Goal: Check status: Check status

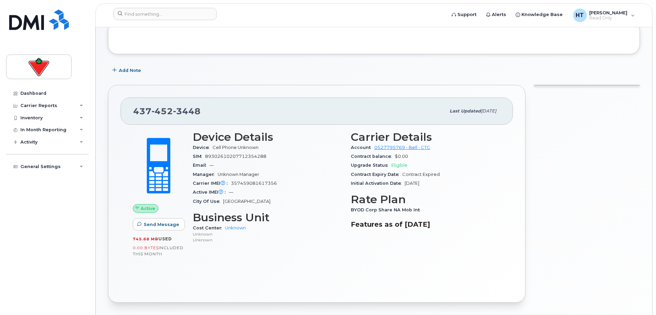
drag, startPoint x: 0, startPoint y: 0, endPoint x: 591, endPoint y: 223, distance: 631.8
click at [591, 223] on div at bounding box center [586, 194] width 114 height 226
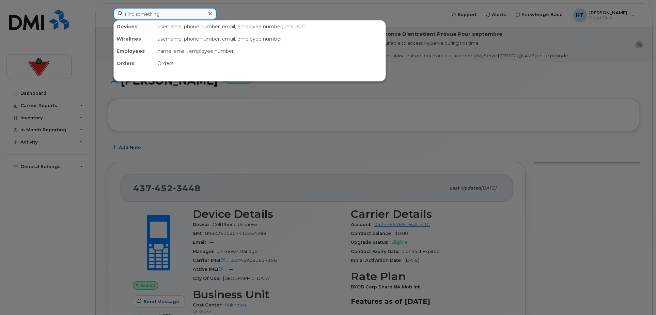
click at [141, 12] on input at bounding box center [164, 14] width 103 height 12
paste input "4374274215"
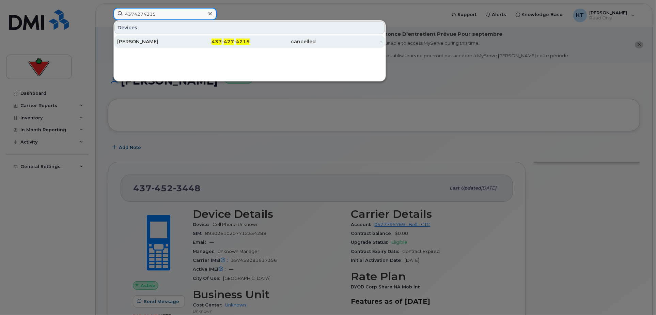
type input "4374274215"
click at [154, 39] on div "[PERSON_NAME]" at bounding box center [150, 41] width 66 height 7
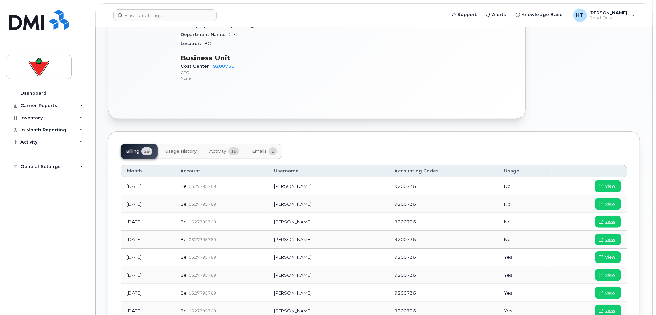
scroll to position [302, 0]
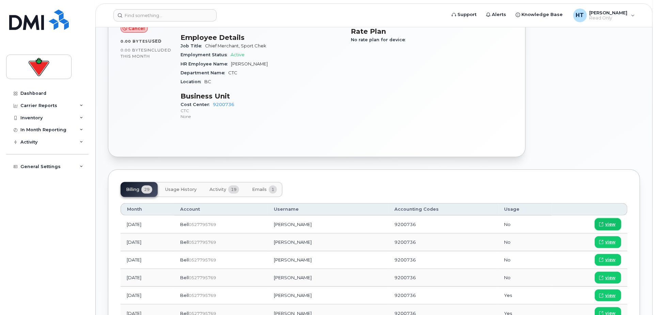
click at [607, 221] on span "view" at bounding box center [610, 224] width 10 height 6
